Goal: Task Accomplishment & Management: Manage account settings

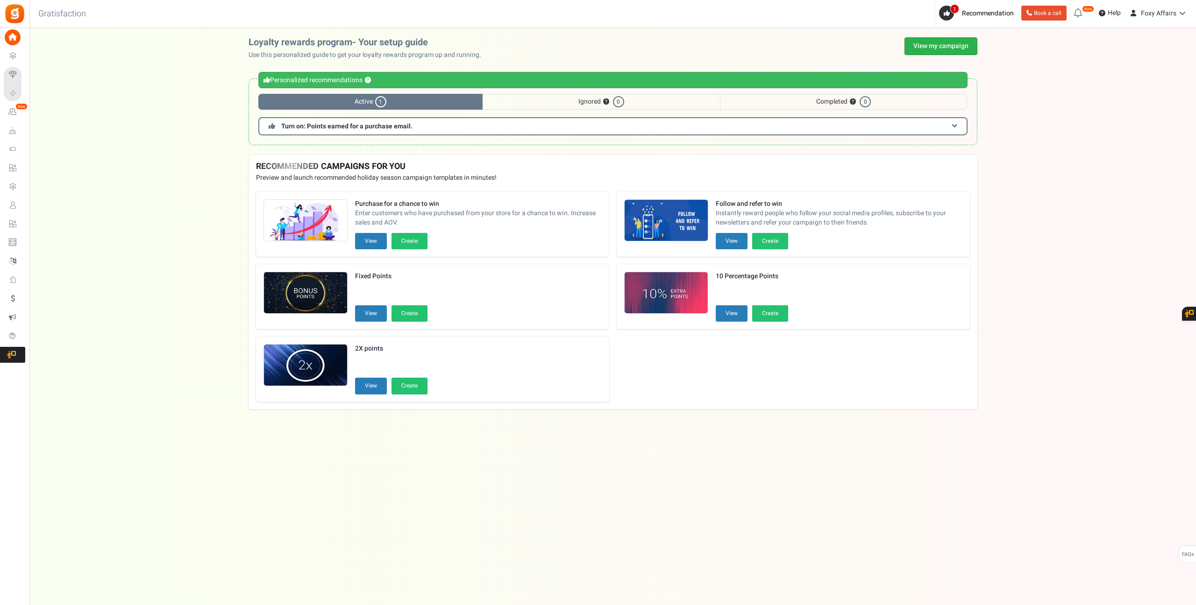
click at [942, 53] on link "View my campaign" at bounding box center [940, 46] width 73 height 18
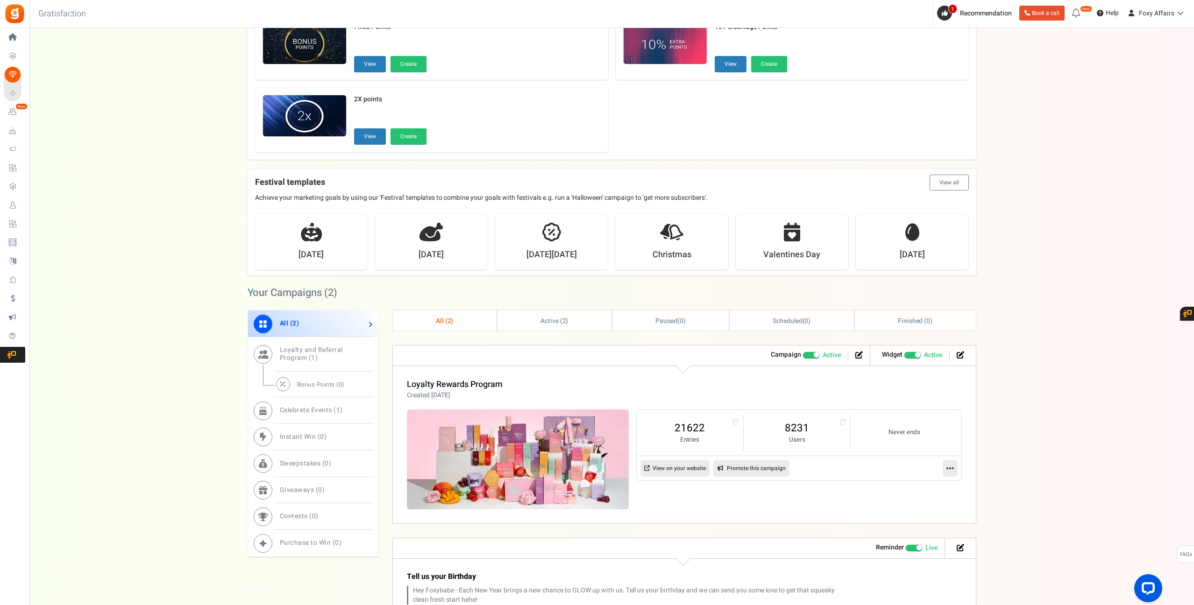
scroll to position [168, 0]
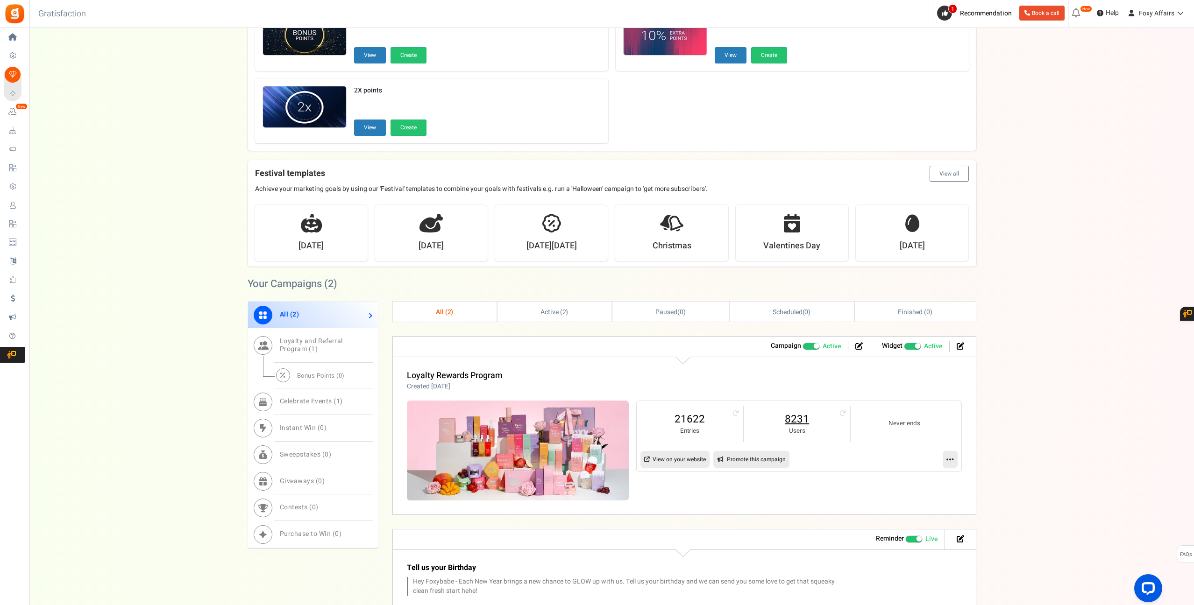
click at [789, 419] on link "8231" at bounding box center [797, 419] width 88 height 15
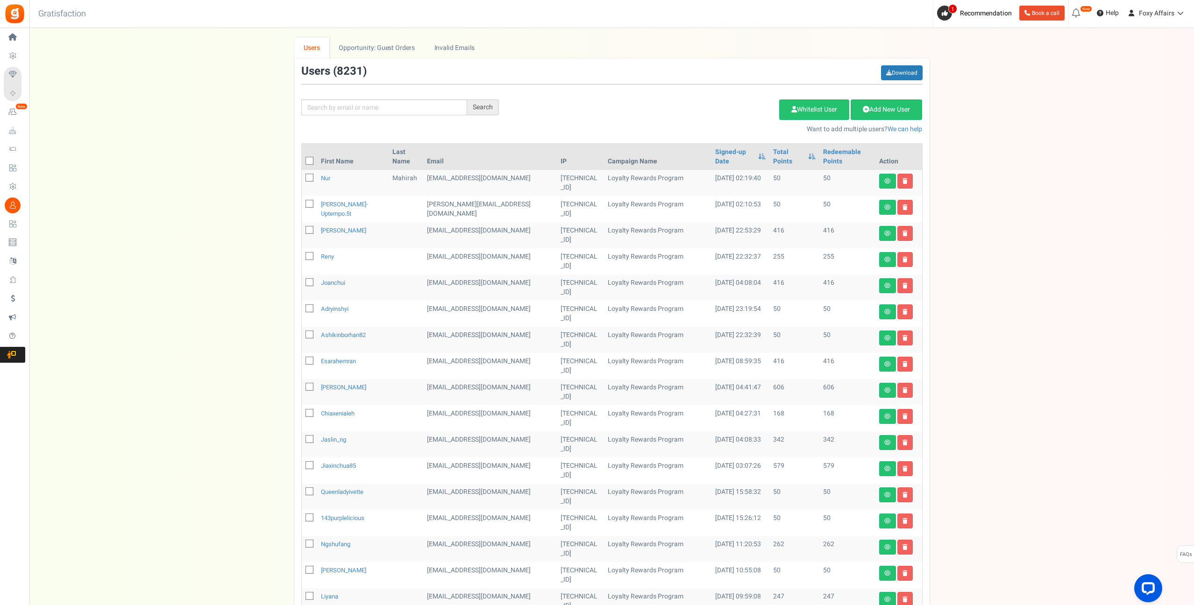
click at [366, 115] on div "Search Add Etsy Order Delete Selected Users Import Users Spam Protection Subtra…" at bounding box center [611, 99] width 635 height 69
click at [372, 110] on input "text" at bounding box center [384, 107] width 166 height 16
paste input "[EMAIL_ADDRESS][DOMAIN_NAME]"
type input "[EMAIL_ADDRESS][DOMAIN_NAME]"
click at [480, 105] on div "Search" at bounding box center [483, 107] width 32 height 16
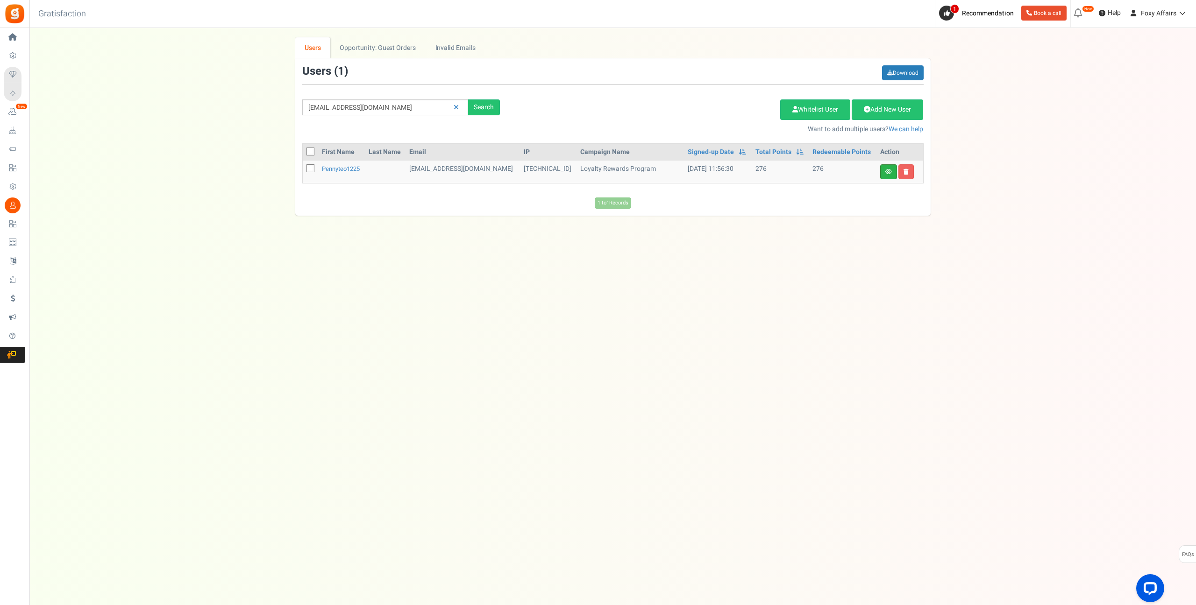
click at [895, 171] on link at bounding box center [888, 171] width 17 height 15
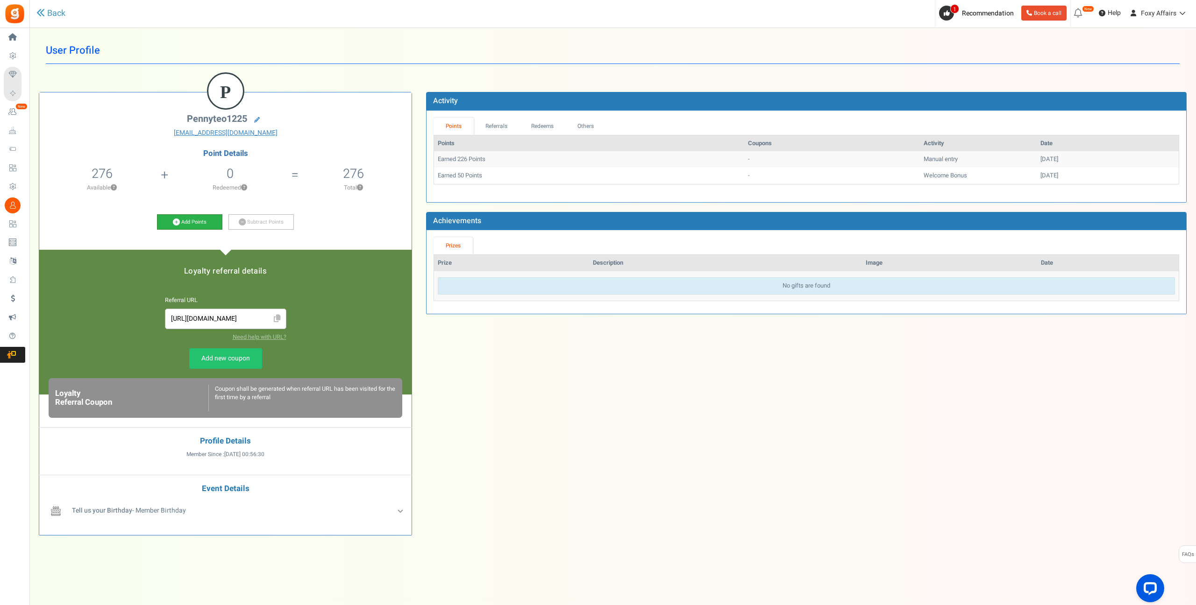
click at [175, 220] on icon at bounding box center [176, 222] width 7 height 7
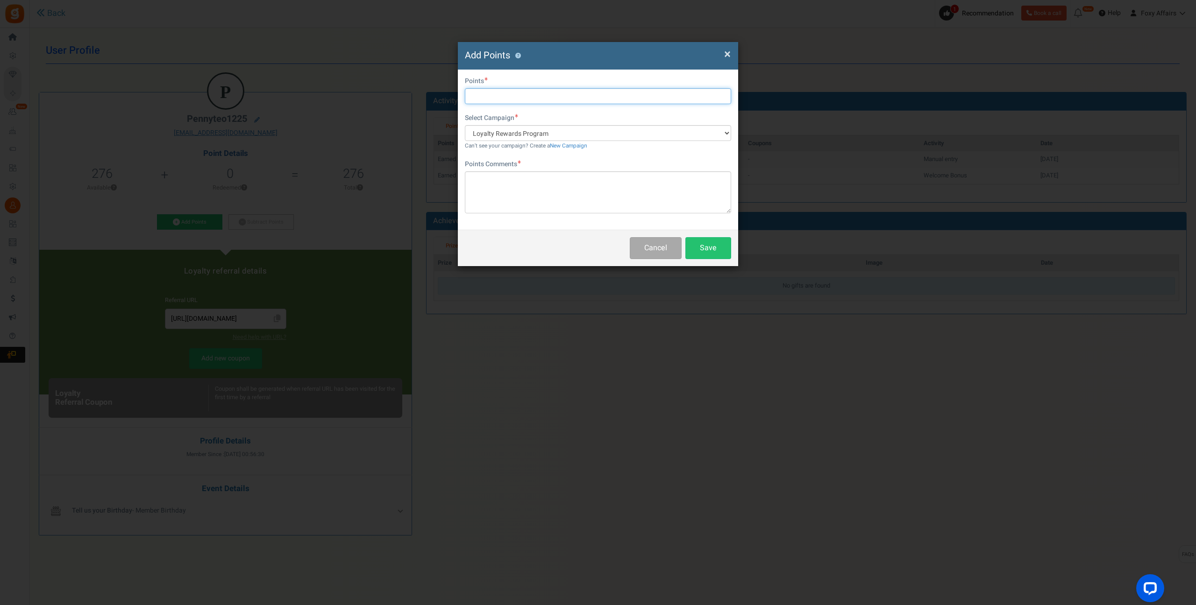
click at [510, 98] on input "text" at bounding box center [598, 96] width 266 height 16
type input "311"
click at [527, 182] on textarea at bounding box center [598, 192] width 266 height 42
type textarea "Shopee Order"
click at [710, 248] on button "Save" at bounding box center [708, 248] width 46 height 22
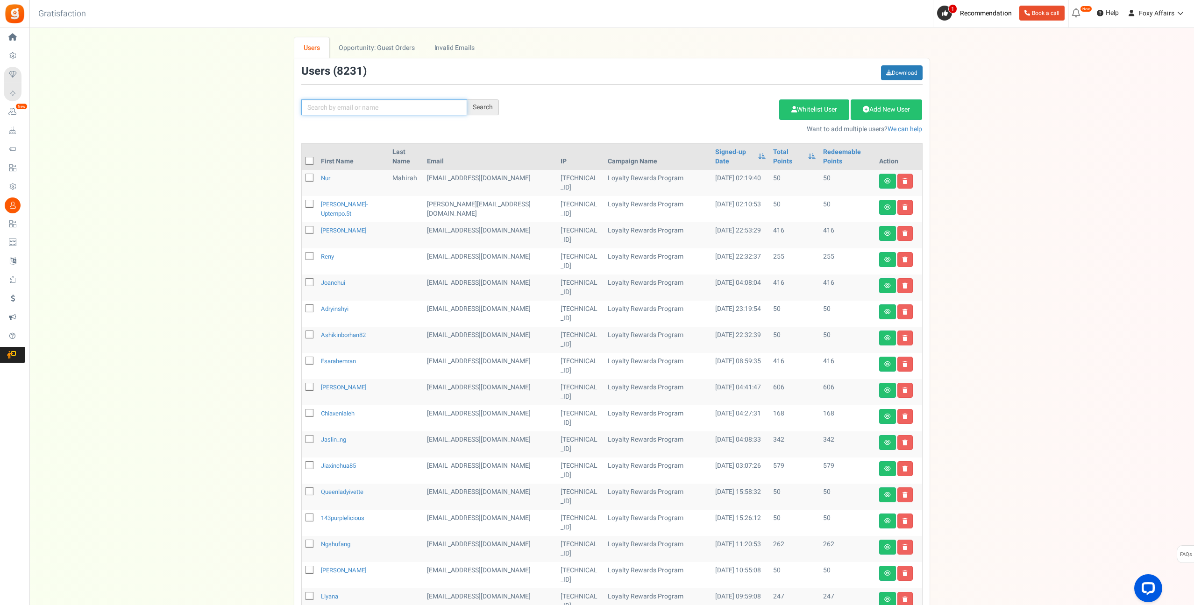
click at [387, 104] on input "text" at bounding box center [384, 107] width 166 height 16
paste input "[PERSON_NAME][EMAIL_ADDRESS][DOMAIN_NAME]"
type input "[PERSON_NAME][EMAIL_ADDRESS][DOMAIN_NAME]"
click at [486, 108] on div "Search" at bounding box center [483, 107] width 32 height 16
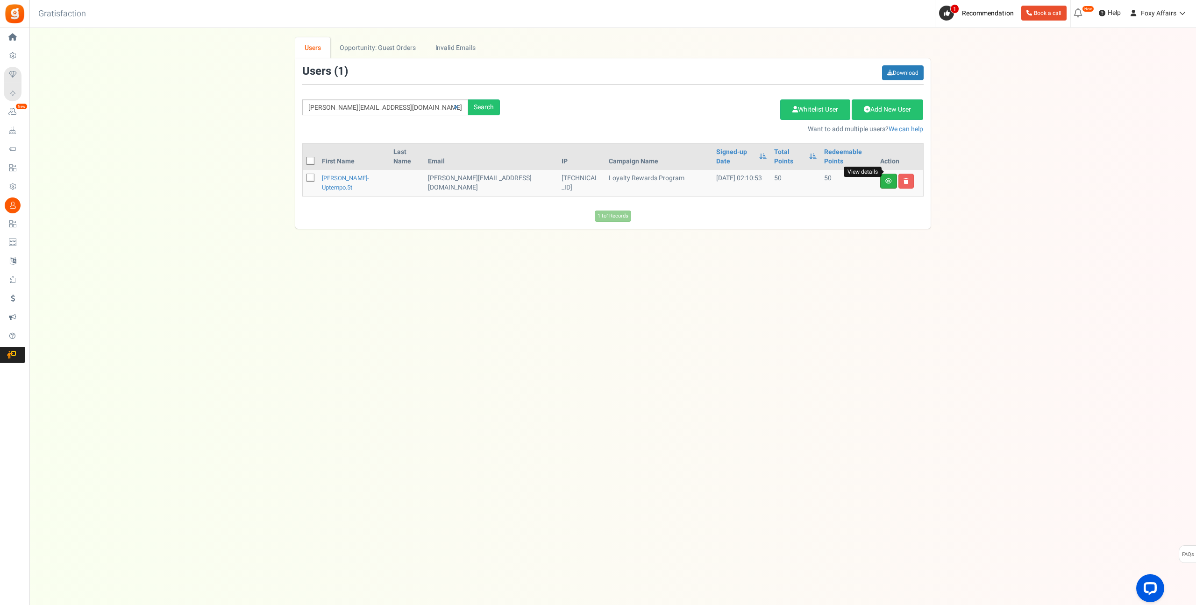
click at [889, 178] on icon at bounding box center [888, 181] width 7 height 6
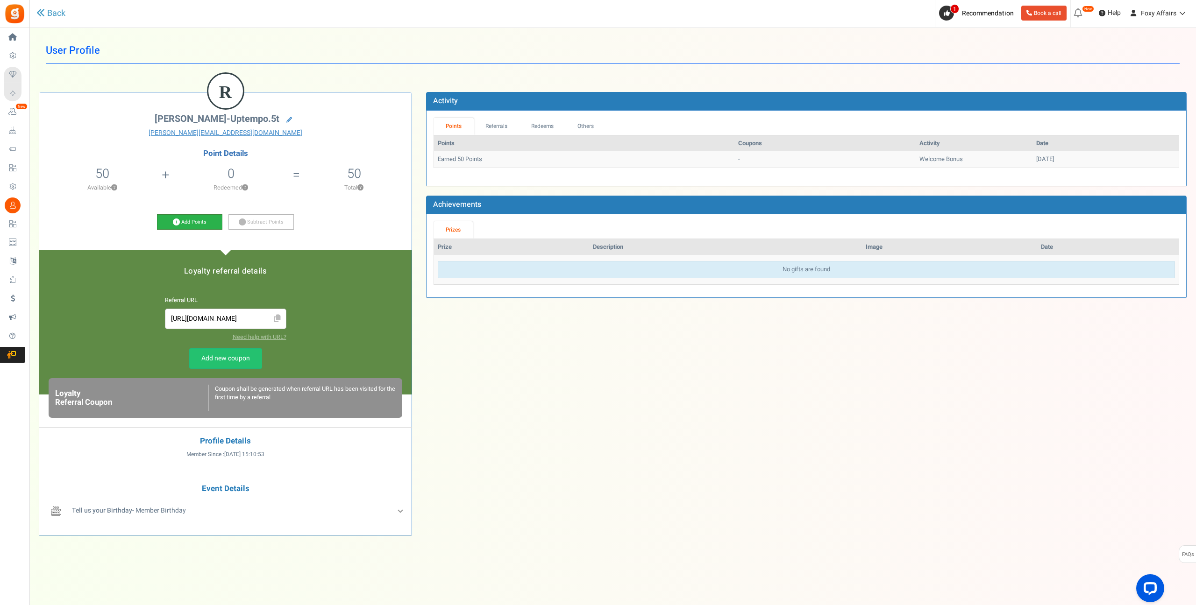
click at [177, 220] on icon at bounding box center [176, 222] width 7 height 7
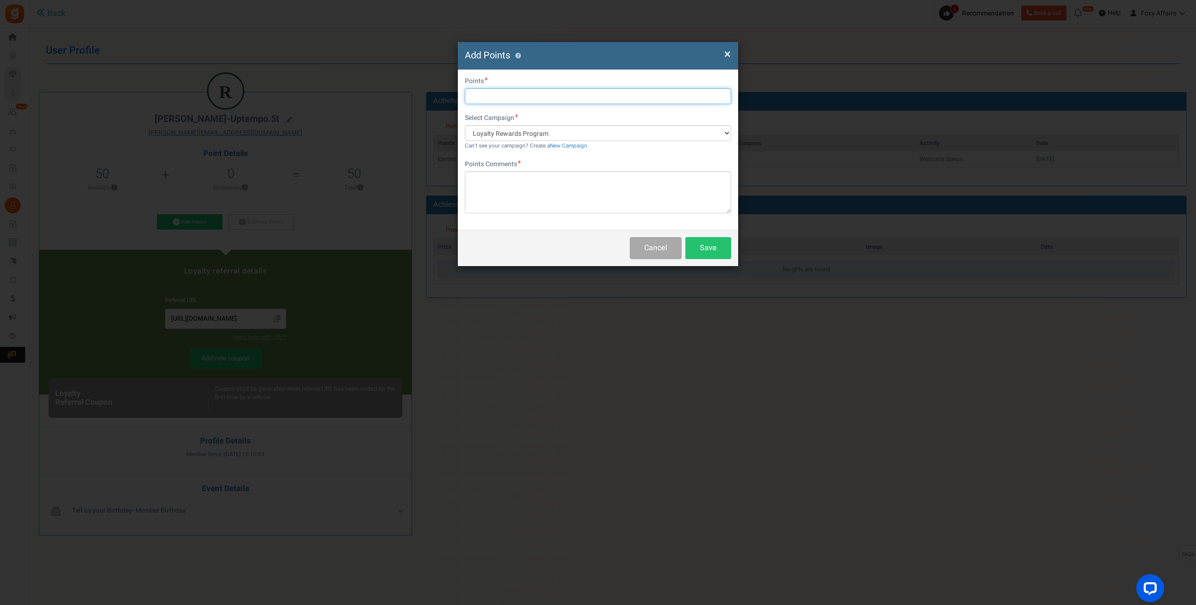
click at [556, 96] on input "text" at bounding box center [598, 96] width 266 height 16
type input "182"
click at [539, 178] on textarea at bounding box center [598, 192] width 266 height 42
type textarea "Shopee Order"
drag, startPoint x: 703, startPoint y: 248, endPoint x: 816, endPoint y: 121, distance: 170.0
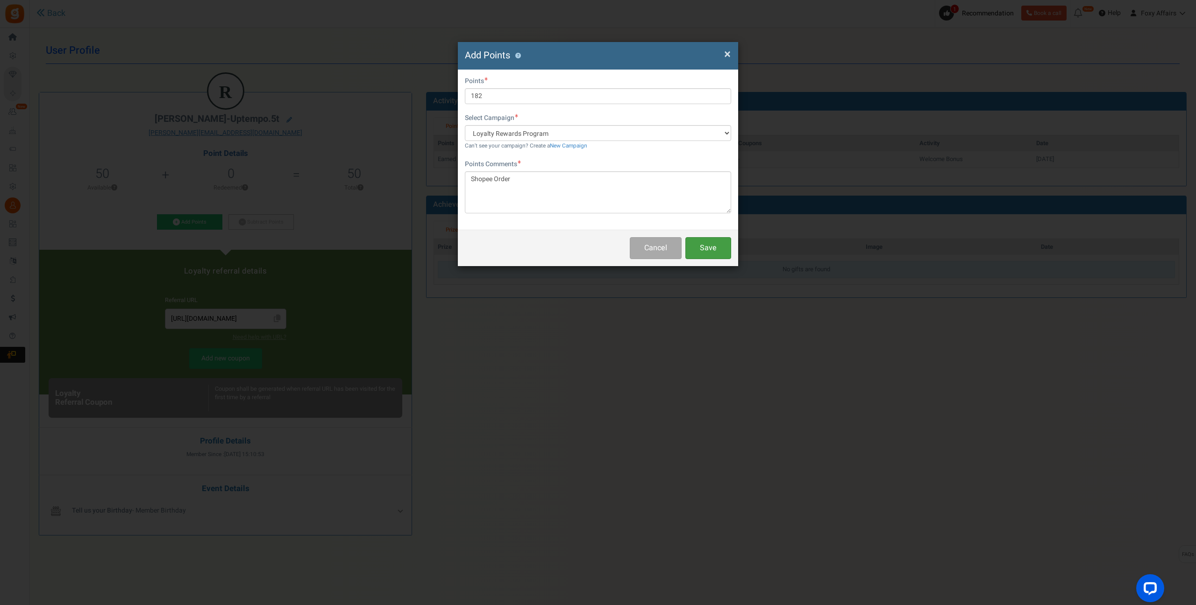
click at [704, 248] on button "Save" at bounding box center [708, 248] width 46 height 22
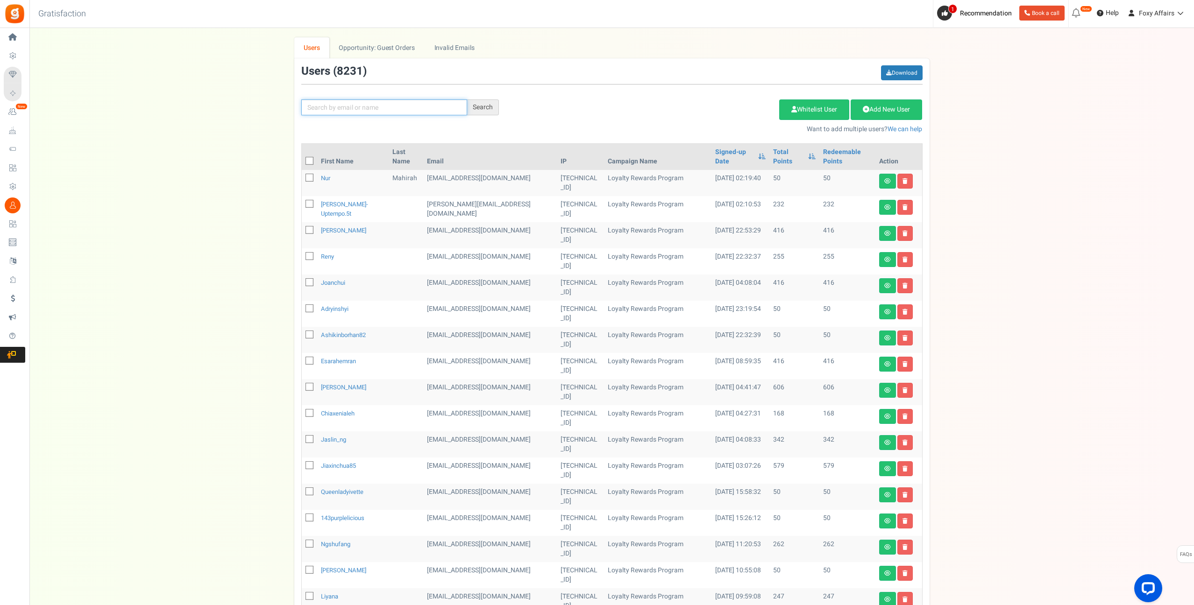
click at [395, 111] on input "text" at bounding box center [384, 107] width 166 height 16
paste input "[EMAIL_ADDRESS][DOMAIN_NAME]"
type input "[EMAIL_ADDRESS][DOMAIN_NAME]"
click at [491, 101] on div "Search" at bounding box center [483, 107] width 32 height 16
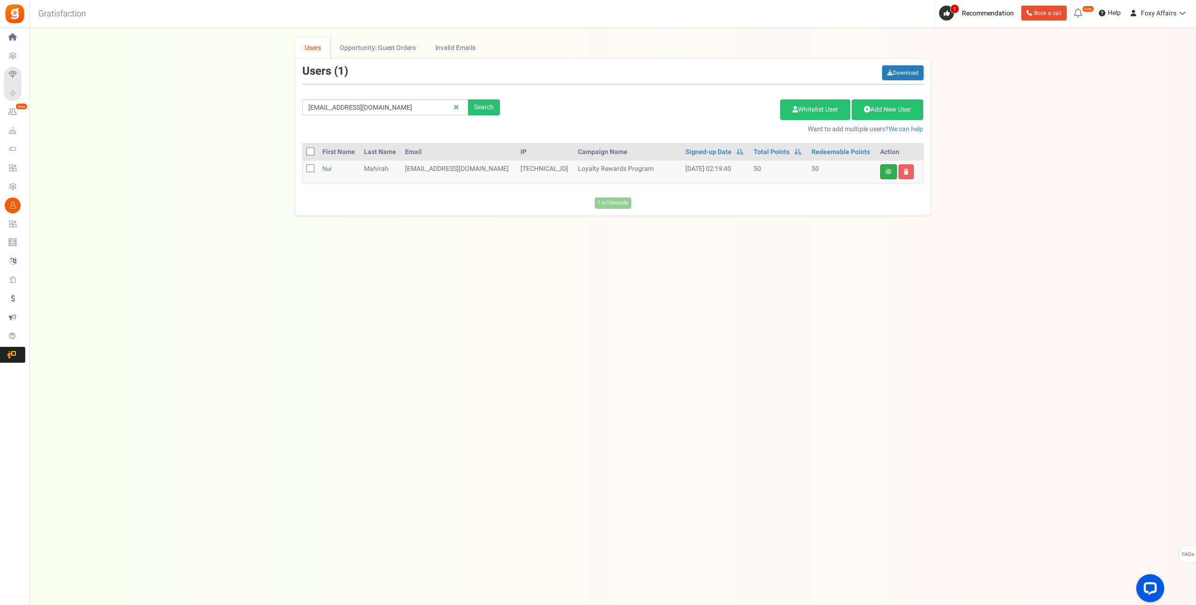
click at [888, 174] on icon at bounding box center [888, 172] width 7 height 6
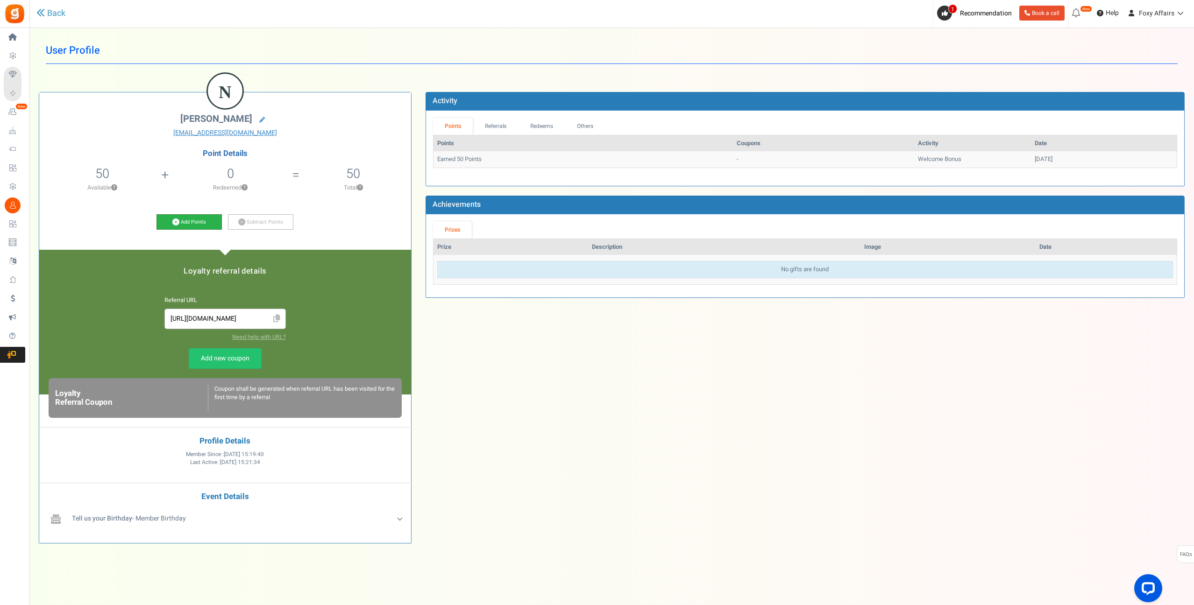
click at [179, 220] on link "Add Points" at bounding box center [188, 222] width 65 height 16
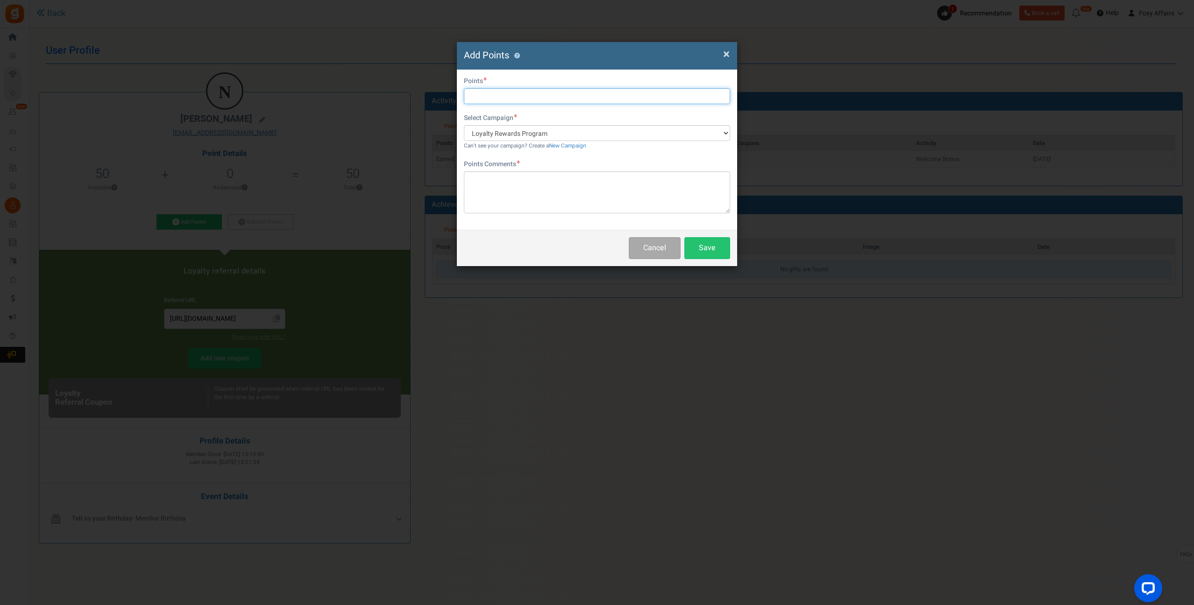
click at [553, 98] on input "text" at bounding box center [597, 96] width 266 height 16
type input "180"
click at [591, 188] on textarea at bounding box center [597, 192] width 266 height 42
type textarea "TikTok Order"
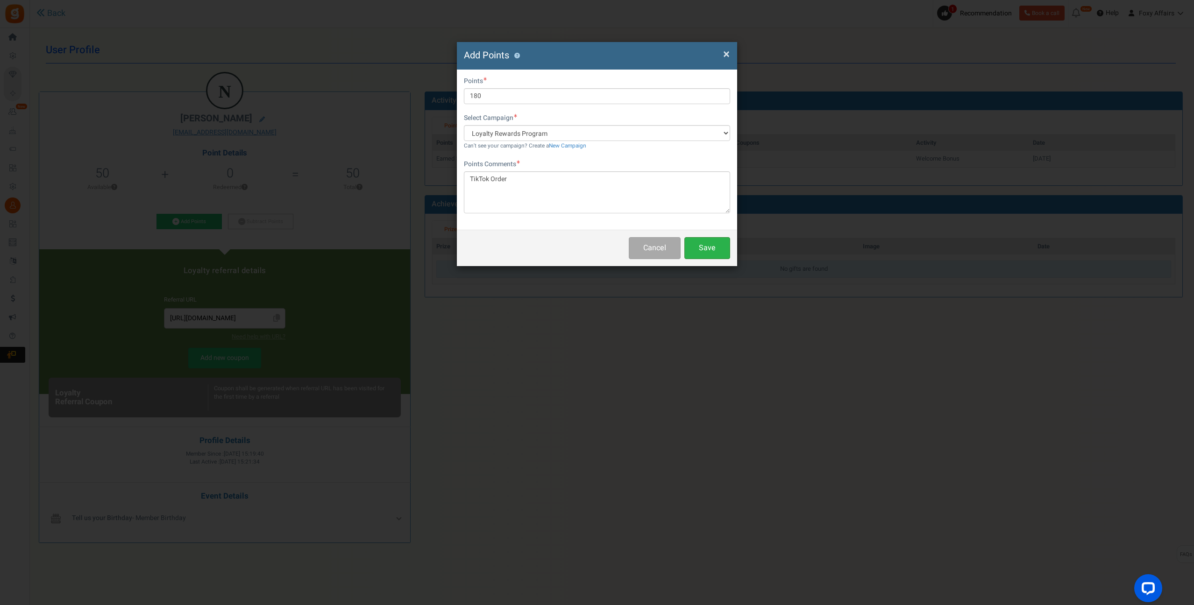
click at [706, 248] on button "Save" at bounding box center [707, 248] width 46 height 22
